Goal: Navigation & Orientation: Find specific page/section

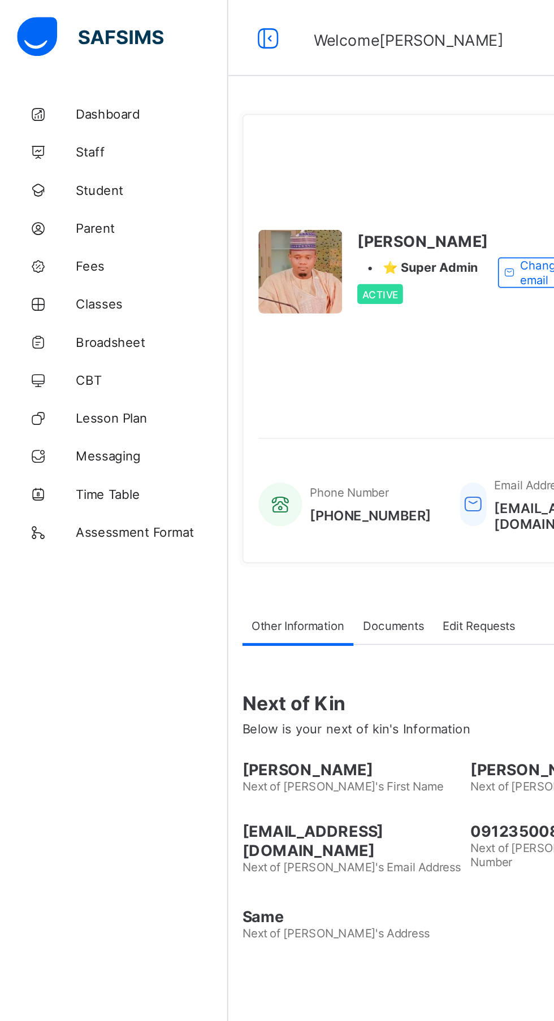
click at [74, 75] on link "Dashboard" at bounding box center [68, 68] width 136 height 23
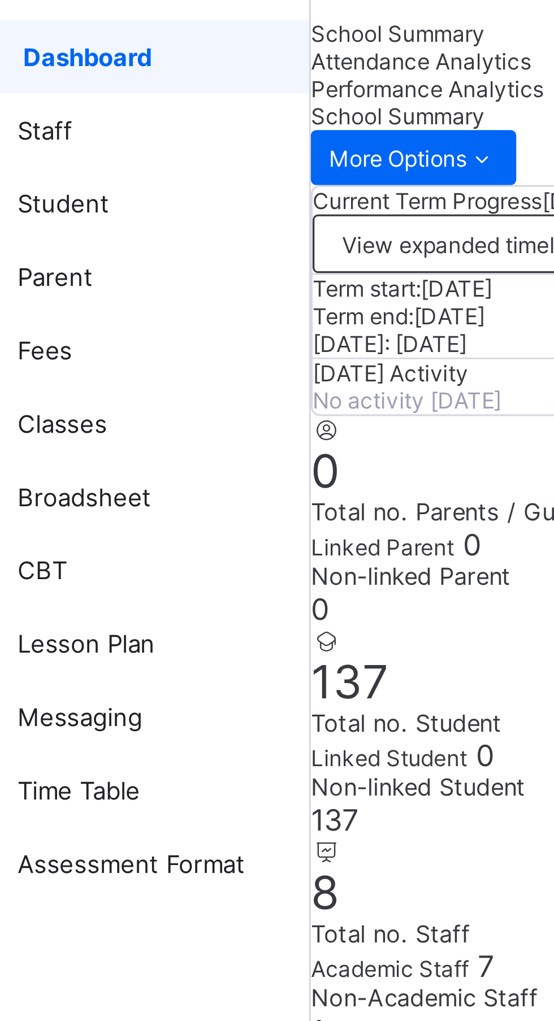
click at [55, 92] on span "Staff" at bounding box center [90, 90] width 90 height 9
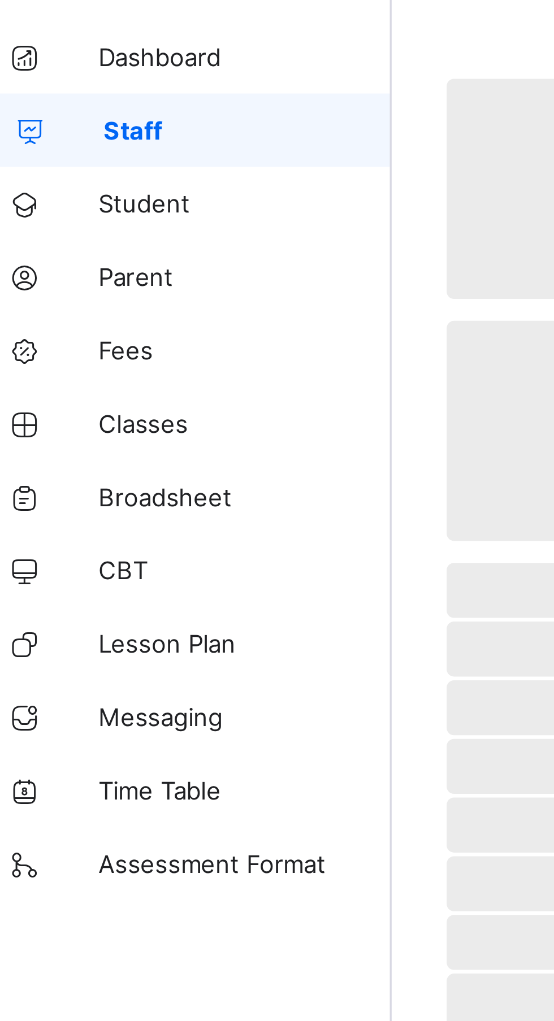
click at [59, 180] on span "Classes" at bounding box center [90, 180] width 90 height 9
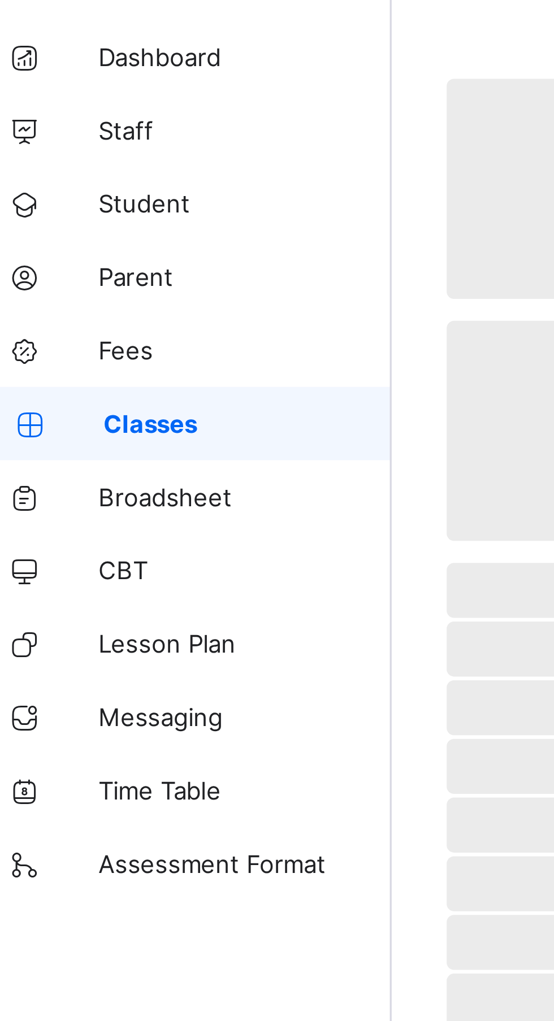
click at [16, 226] on icon at bounding box center [22, 226] width 45 height 8
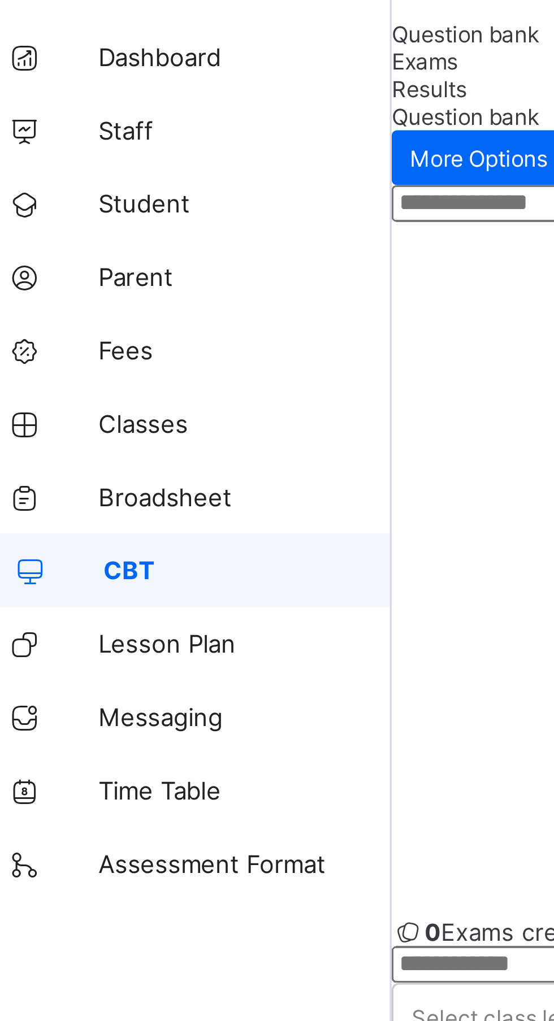
click at [180, 213] on div at bounding box center [345, 226] width 418 height 215
click at [181, 210] on div at bounding box center [345, 226] width 418 height 215
